Goal: Information Seeking & Learning: Understand process/instructions

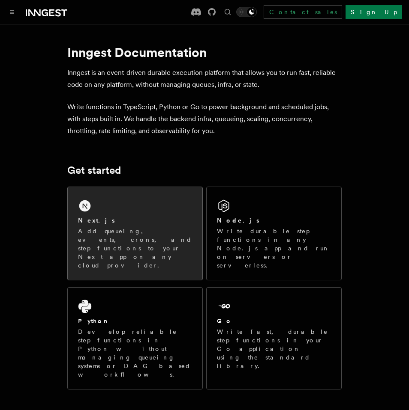
click at [115, 216] on div "Next.js" at bounding box center [135, 220] width 114 height 9
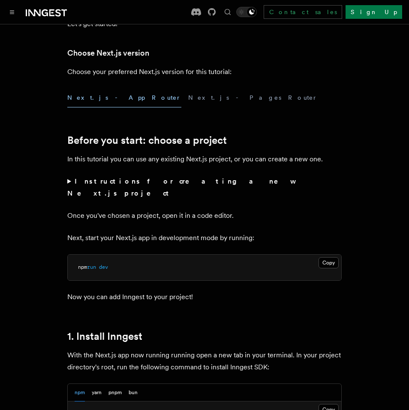
scroll to position [410, 0]
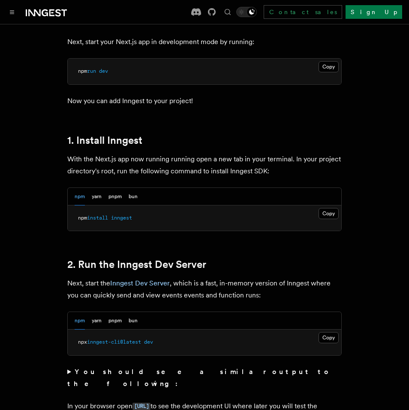
click at [117, 215] on span "inngest" at bounding box center [121, 218] width 21 height 6
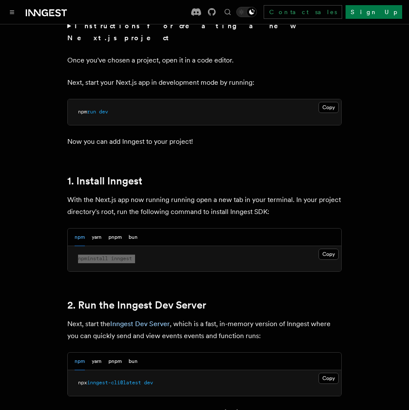
scroll to position [445, 0]
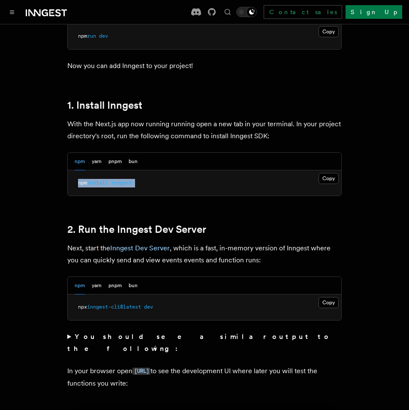
click at [139, 304] on span "inngest-cli@latest" at bounding box center [114, 307] width 54 height 6
click at [153, 304] on span "dev" at bounding box center [148, 307] width 9 height 6
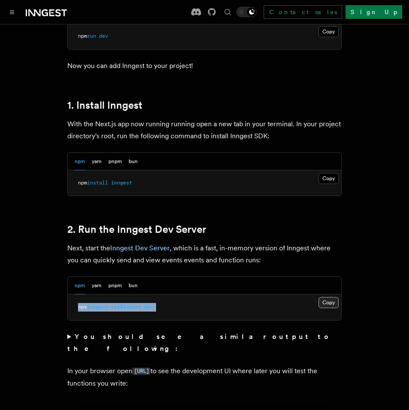
click at [320, 297] on button "Copy Copied" at bounding box center [328, 302] width 20 height 11
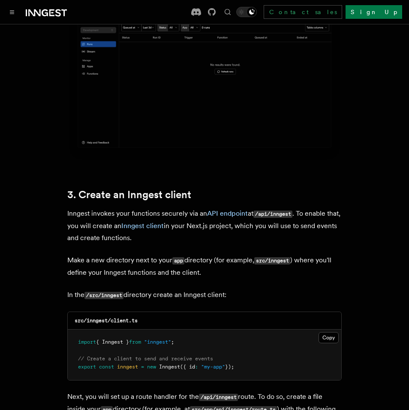
scroll to position [866, 0]
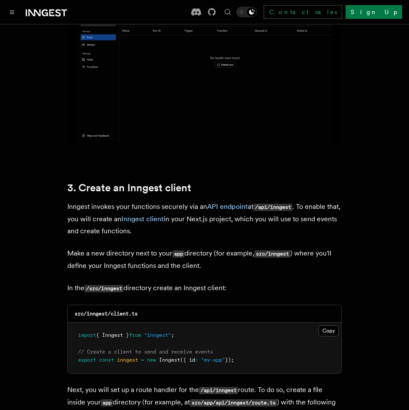
click at [335, 323] on pre "import { Inngest } from "inngest" ; // Create a client to send and receive even…" at bounding box center [204, 348] width 273 height 51
click at [331, 326] on button "Copy Copied" at bounding box center [328, 331] width 20 height 11
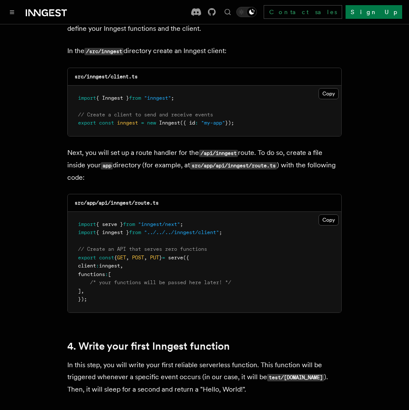
scroll to position [1101, 0]
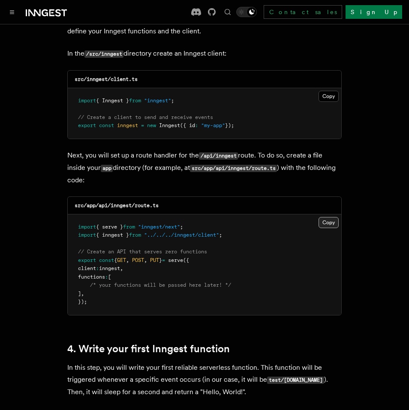
click at [322, 217] on button "Copy Copied" at bounding box center [328, 222] width 20 height 11
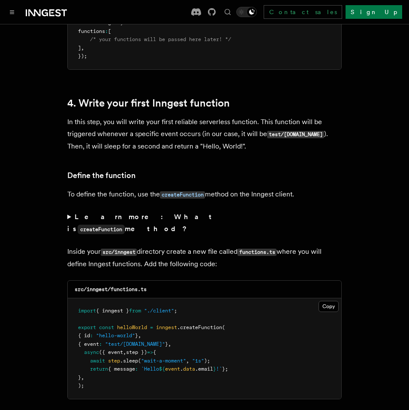
scroll to position [1351, 0]
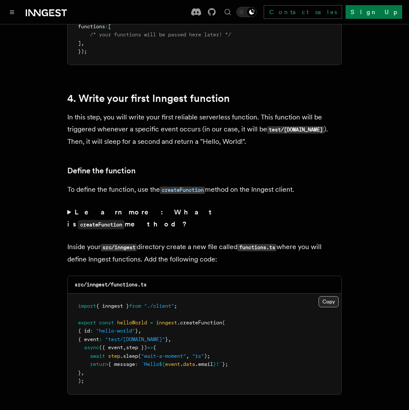
click at [328, 296] on button "Copy Copied" at bounding box center [328, 301] width 20 height 11
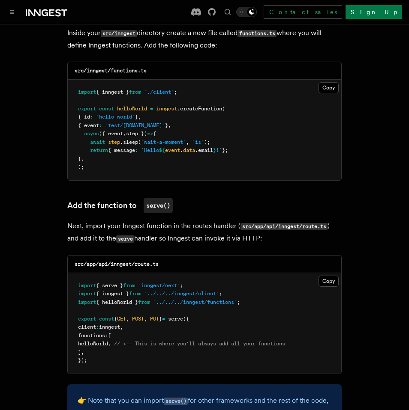
scroll to position [1573, 0]
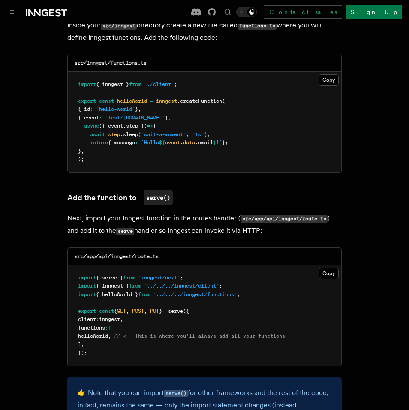
click at [108, 333] on span "helloWorld" at bounding box center [93, 336] width 30 height 6
copy span "helloWorld"
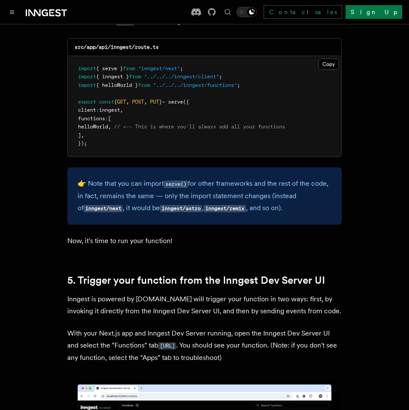
scroll to position [1848, 0]
